Goal: Transaction & Acquisition: Purchase product/service

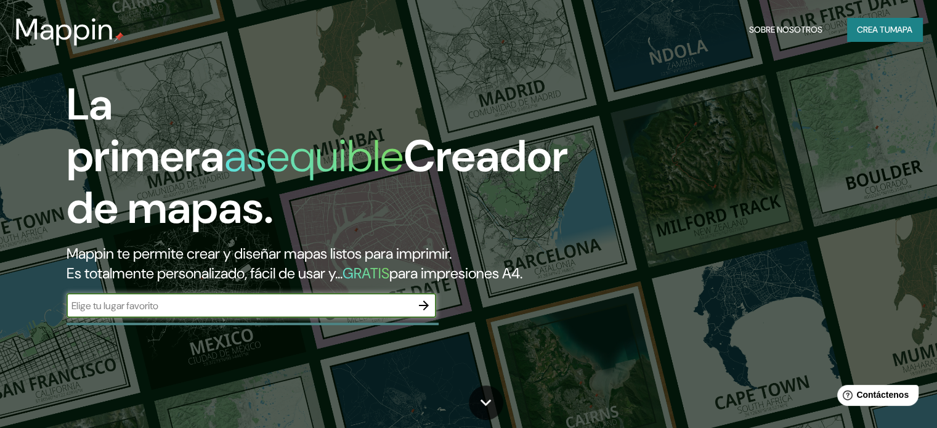
click at [230, 313] on input "text" at bounding box center [239, 306] width 345 height 14
click at [426, 313] on icon "button" at bounding box center [424, 305] width 15 height 15
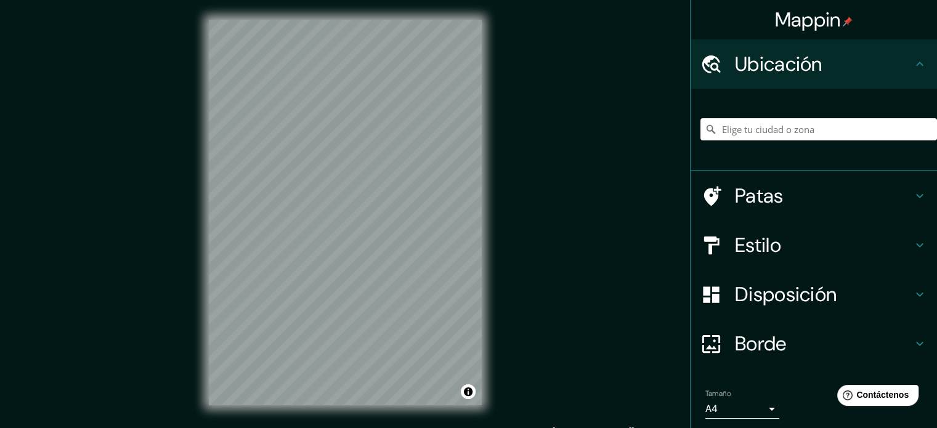
click at [754, 129] on input "Elige tu ciudad o zona" at bounding box center [819, 129] width 237 height 22
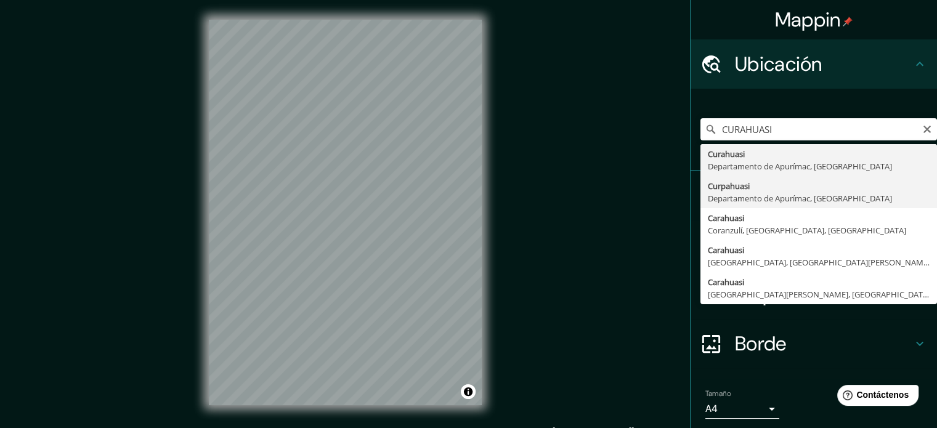
type input "Curpahuasi, Departamento de [GEOGRAPHIC_DATA], [GEOGRAPHIC_DATA]"
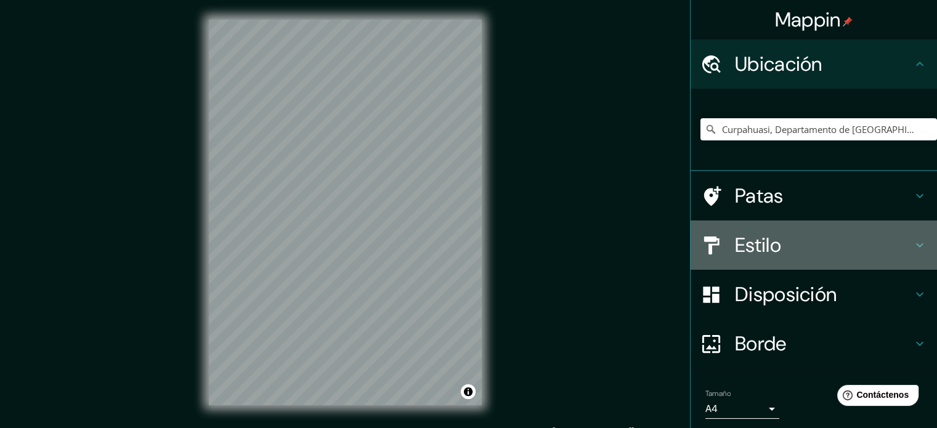
click at [739, 239] on font "Estilo" at bounding box center [758, 245] width 46 height 26
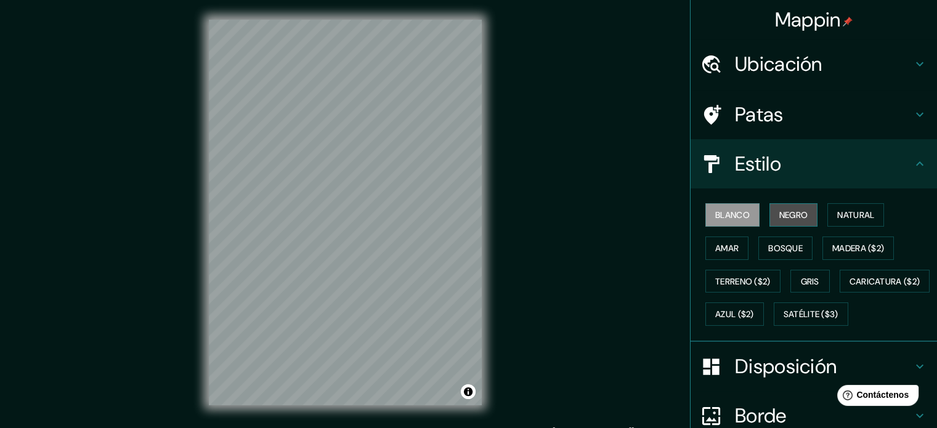
click at [770, 219] on button "Negro" at bounding box center [794, 214] width 49 height 23
click at [782, 222] on button "Negro" at bounding box center [794, 214] width 49 height 23
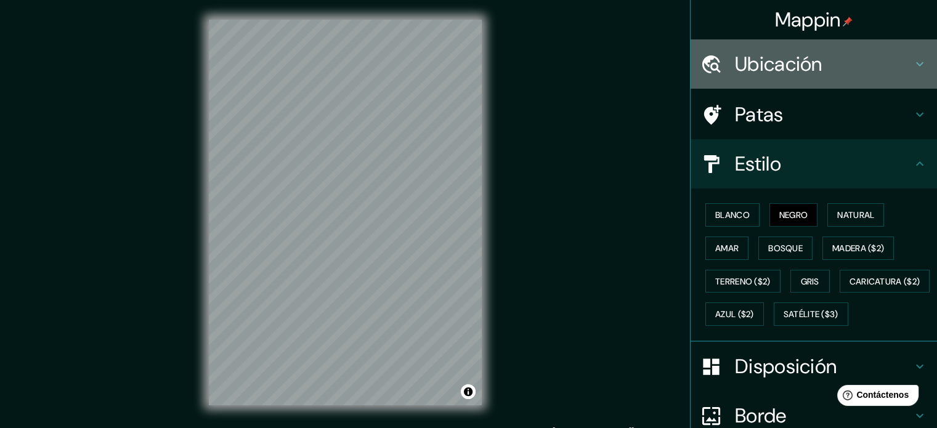
click at [762, 71] on font "Ubicación" at bounding box center [779, 64] width 88 height 26
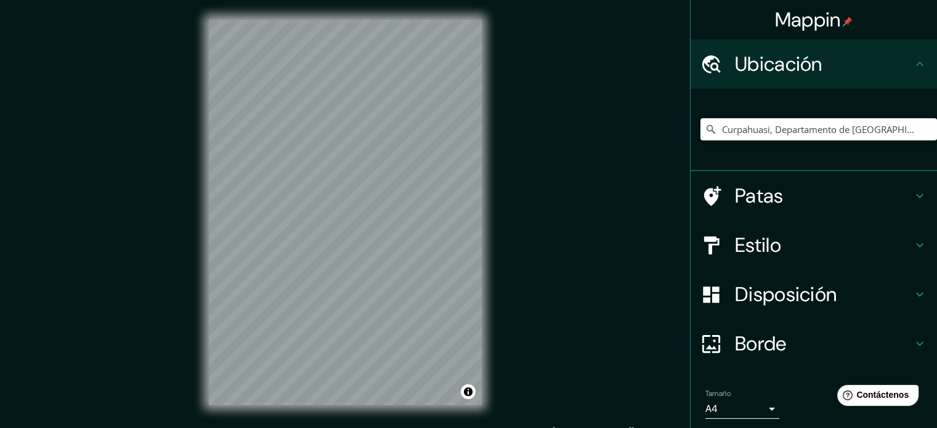
click at [754, 118] on div "Curpahuasi, Departamento de [GEOGRAPHIC_DATA], [GEOGRAPHIC_DATA]" at bounding box center [819, 130] width 237 height 62
click at [754, 123] on input "Curpahuasi, Departamento de [GEOGRAPHIC_DATA], [GEOGRAPHIC_DATA]" at bounding box center [819, 129] width 237 height 22
click at [807, 134] on input "Curpahuasi, Departamento de [GEOGRAPHIC_DATA], [GEOGRAPHIC_DATA]" at bounding box center [819, 129] width 237 height 22
click at [923, 133] on icon "Claro" at bounding box center [928, 129] width 10 height 10
click at [853, 132] on input "Elige tu ciudad o zona" at bounding box center [819, 129] width 237 height 22
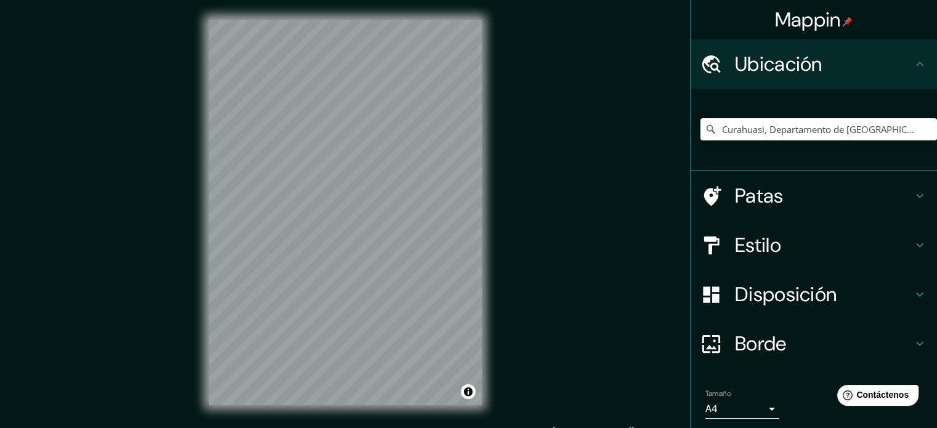
click at [759, 351] on font "Borde" at bounding box center [761, 344] width 52 height 26
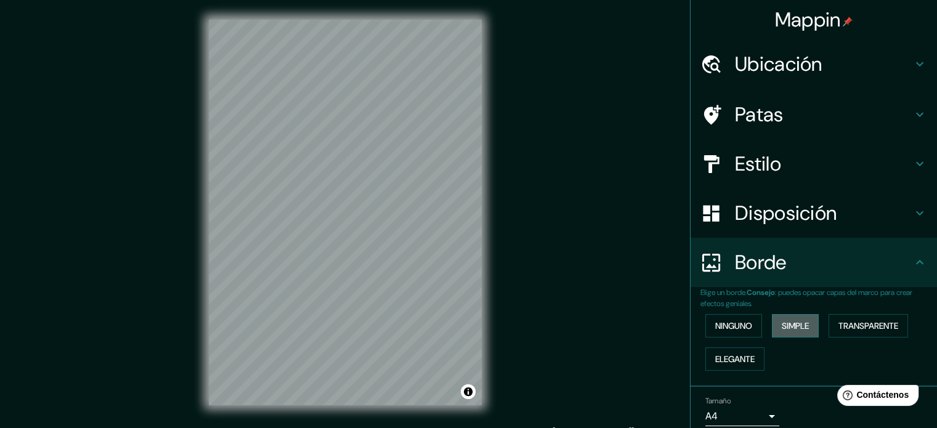
click at [786, 318] on font "Simple" at bounding box center [795, 326] width 27 height 16
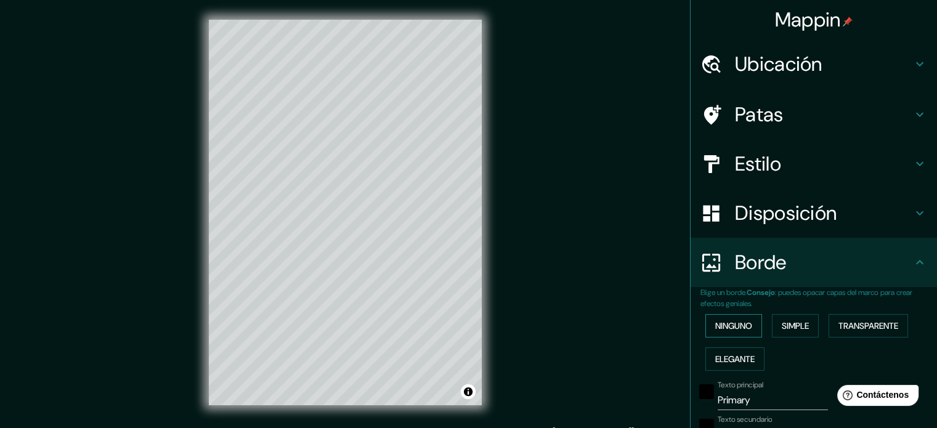
click at [745, 317] on button "Ninguno" at bounding box center [734, 325] width 57 height 23
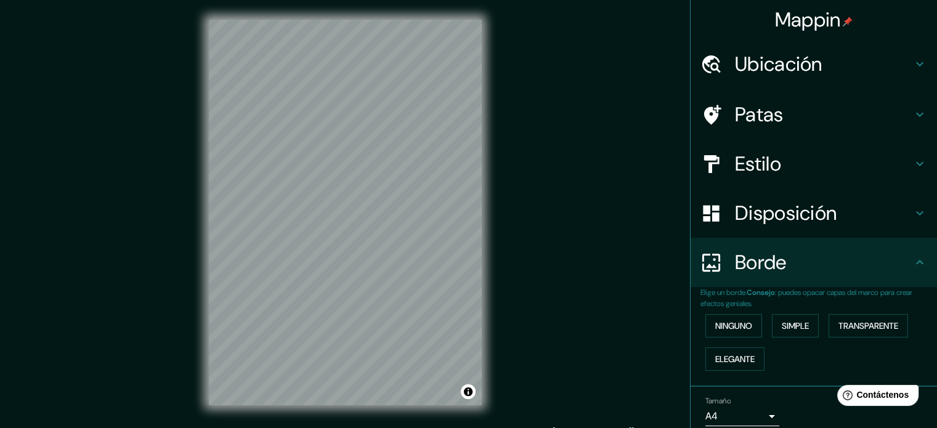
click at [796, 71] on font "Ubicación" at bounding box center [779, 64] width 88 height 26
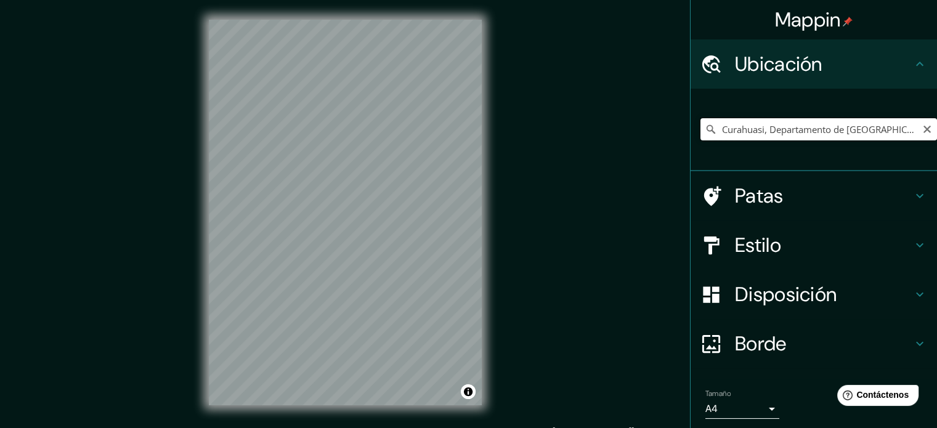
click at [790, 124] on input "Curahuasi, Departamento de [GEOGRAPHIC_DATA], [GEOGRAPHIC_DATA]" at bounding box center [819, 129] width 237 height 22
click at [773, 128] on input "Cusco, [GEOGRAPHIC_DATA], [GEOGRAPHIC_DATA]" at bounding box center [819, 129] width 237 height 22
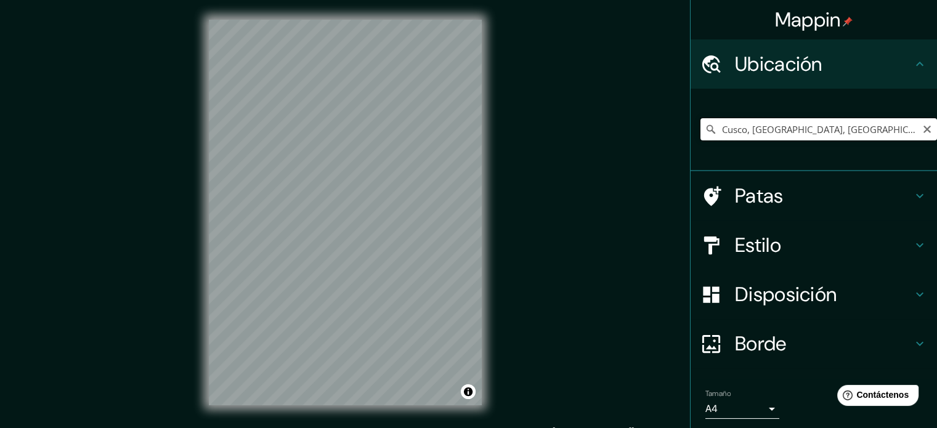
click at [773, 128] on input "Cusco, [GEOGRAPHIC_DATA], [GEOGRAPHIC_DATA]" at bounding box center [819, 129] width 237 height 22
click at [767, 129] on input "Curahuasi, Departamento de [GEOGRAPHIC_DATA], [GEOGRAPHIC_DATA]" at bounding box center [819, 129] width 237 height 22
click at [768, 129] on input "Curahuasi, Departamento de [GEOGRAPHIC_DATA], [GEOGRAPHIC_DATA]" at bounding box center [819, 129] width 237 height 22
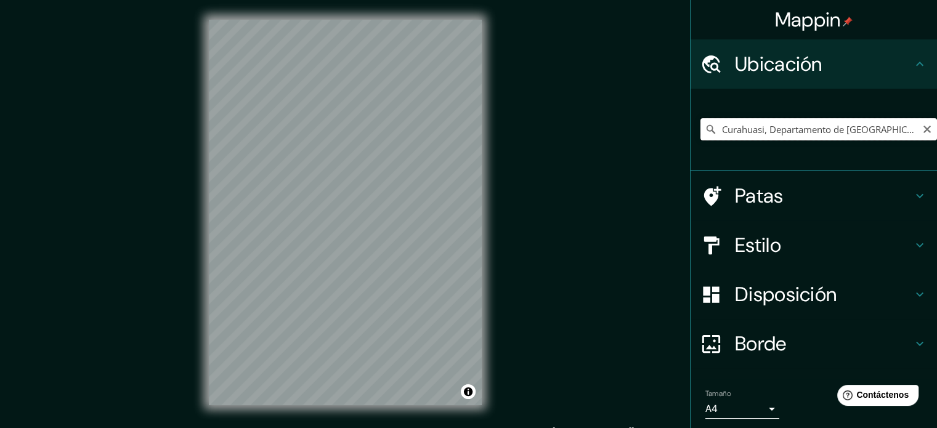
click at [768, 129] on input "Curahuasi, Departamento de [GEOGRAPHIC_DATA], [GEOGRAPHIC_DATA]" at bounding box center [819, 129] width 237 height 22
click at [772, 131] on input "Curahuasi, Departamento de [GEOGRAPHIC_DATA], [GEOGRAPHIC_DATA]" at bounding box center [819, 129] width 237 height 22
click at [828, 129] on input "Curahuasi, Departamento de [GEOGRAPHIC_DATA], [GEOGRAPHIC_DATA]" at bounding box center [819, 129] width 237 height 22
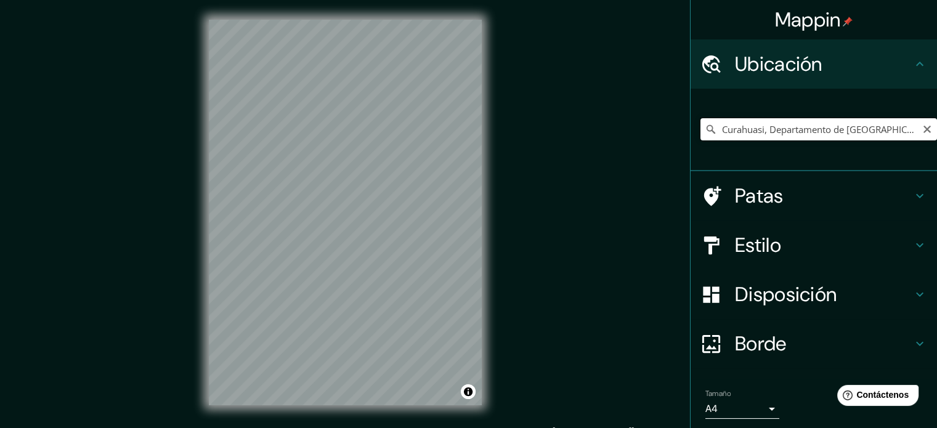
click at [906, 128] on input "Curahuasi, Departamento de [GEOGRAPHIC_DATA], [GEOGRAPHIC_DATA]" at bounding box center [819, 129] width 237 height 22
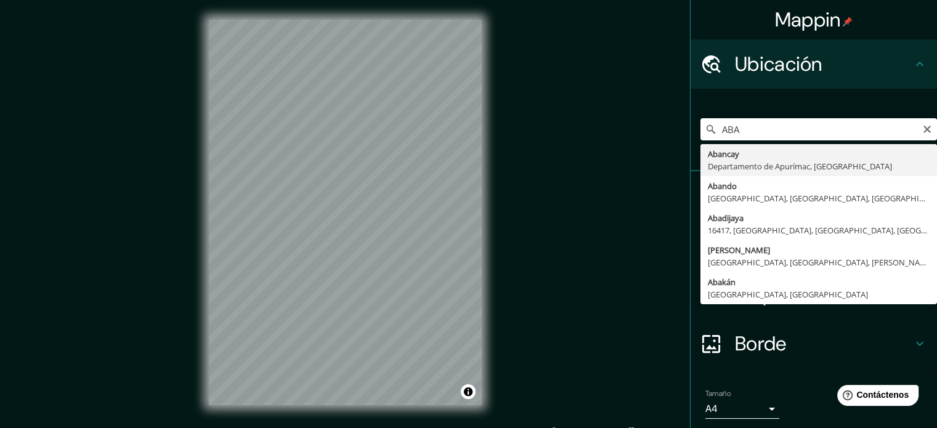
type input "Abancay, Departamento de Apurímac, [GEOGRAPHIC_DATA]"
